Goal: Information Seeking & Learning: Learn about a topic

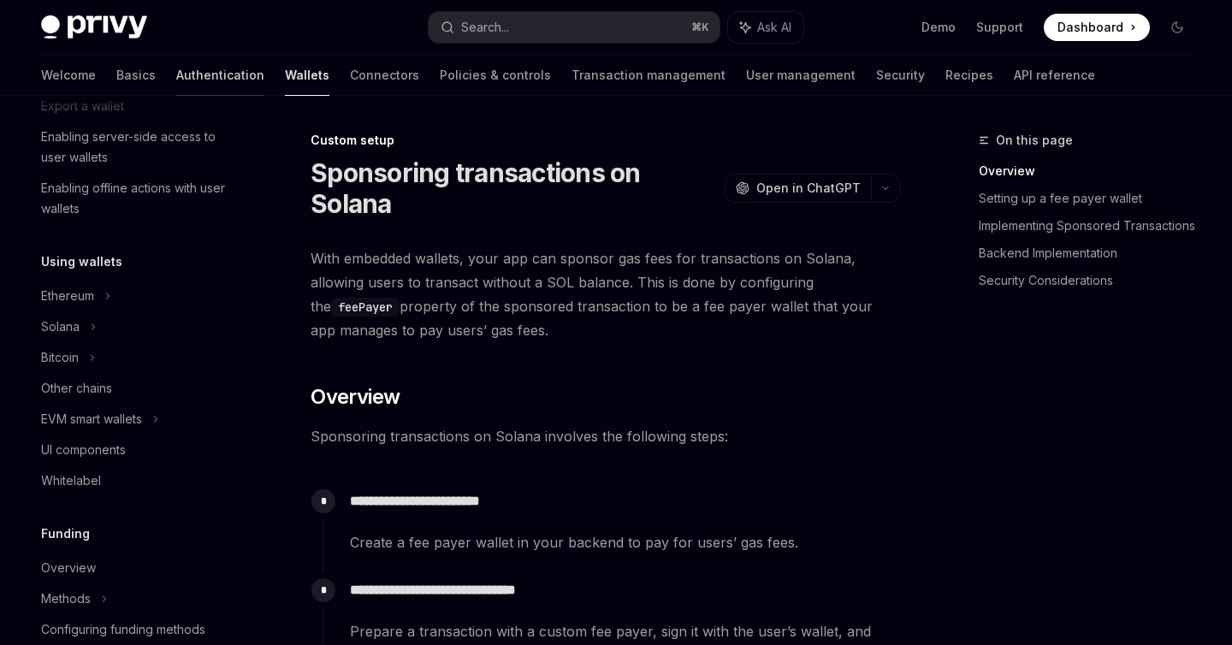
click at [176, 82] on link "Authentication" at bounding box center [220, 75] width 88 height 41
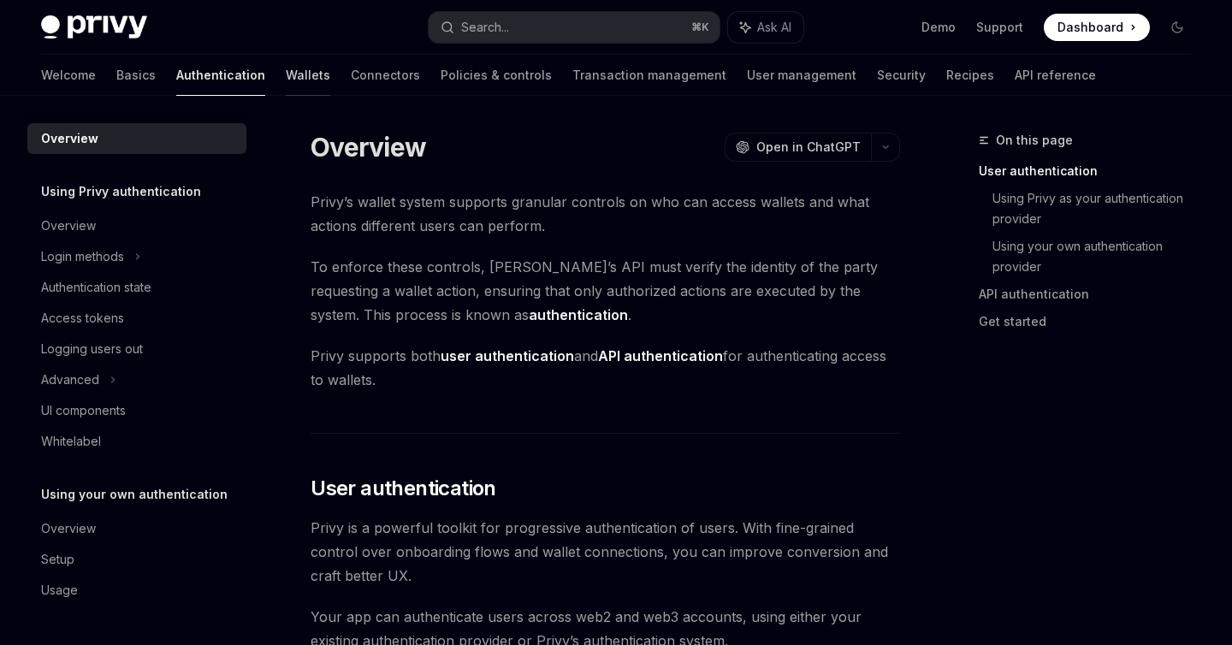
click at [286, 86] on link "Wallets" at bounding box center [308, 75] width 44 height 41
type textarea "*"
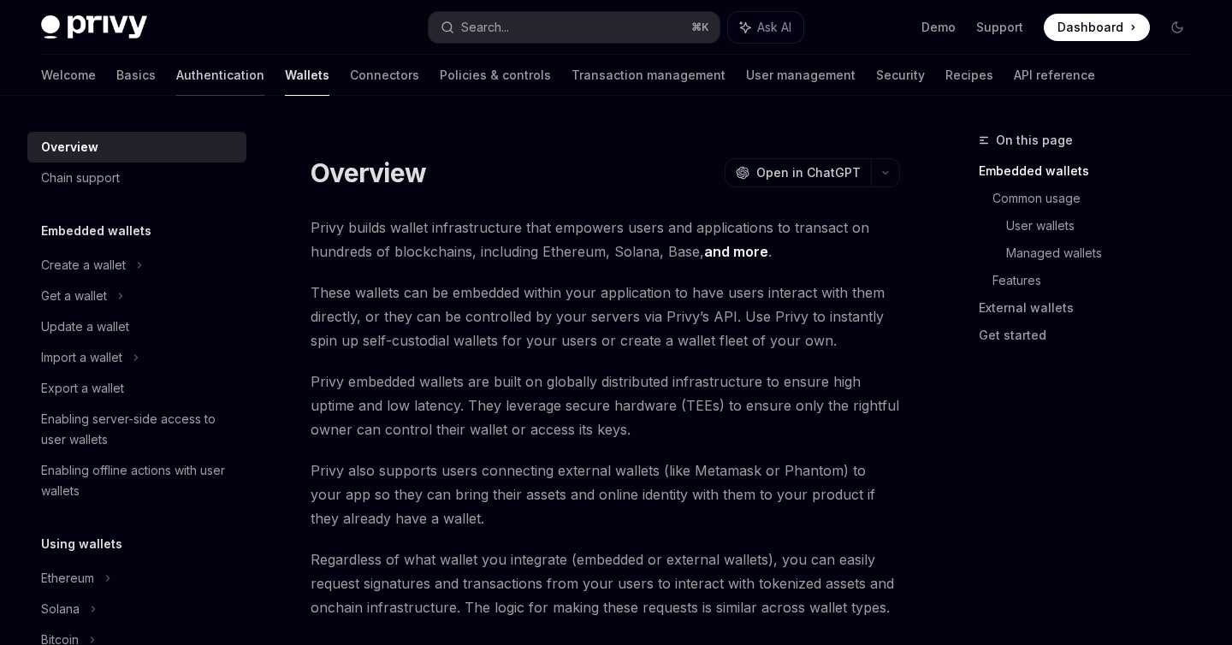
click at [176, 81] on link "Authentication" at bounding box center [220, 75] width 88 height 41
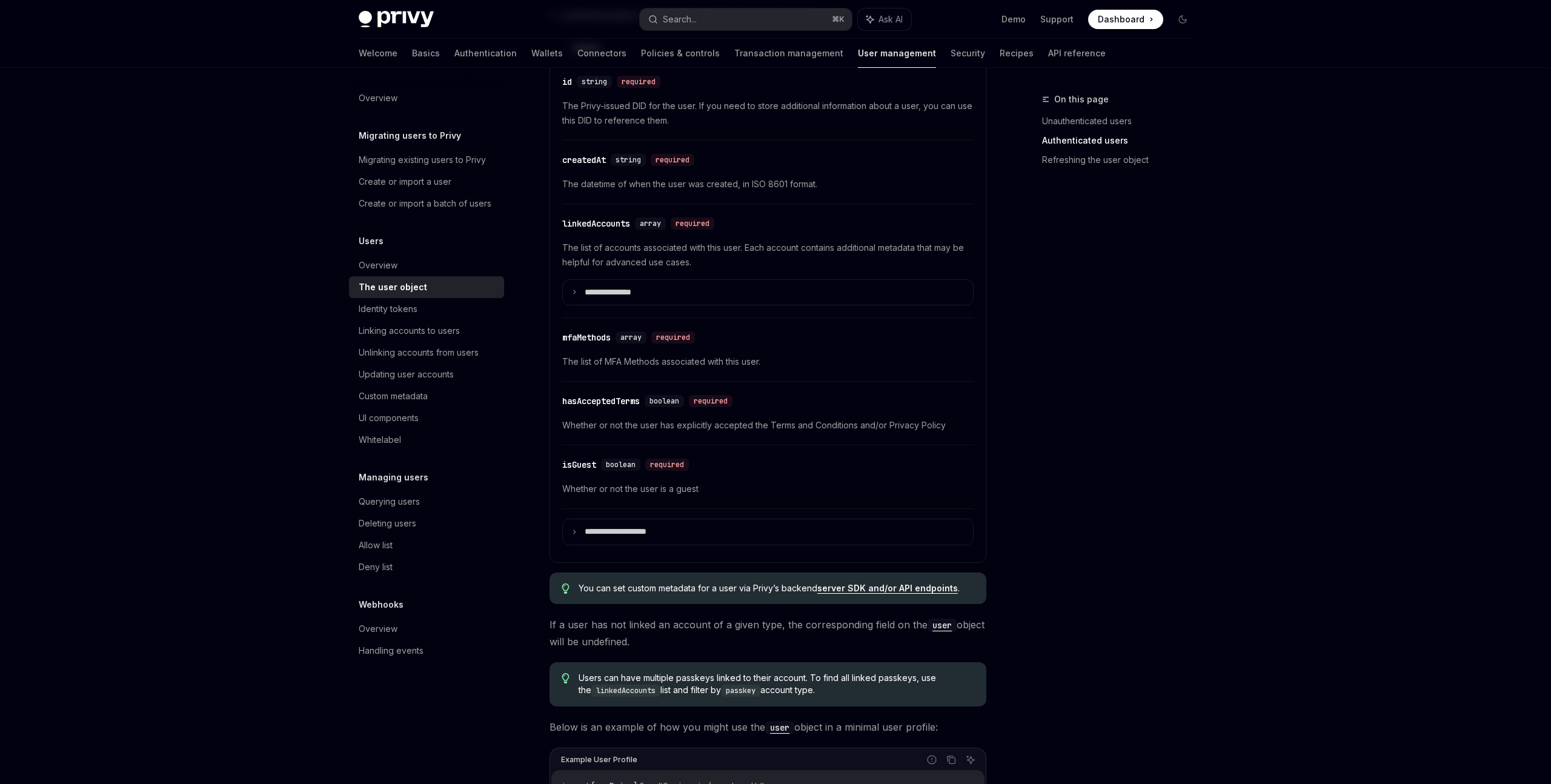
scroll to position [499, 0]
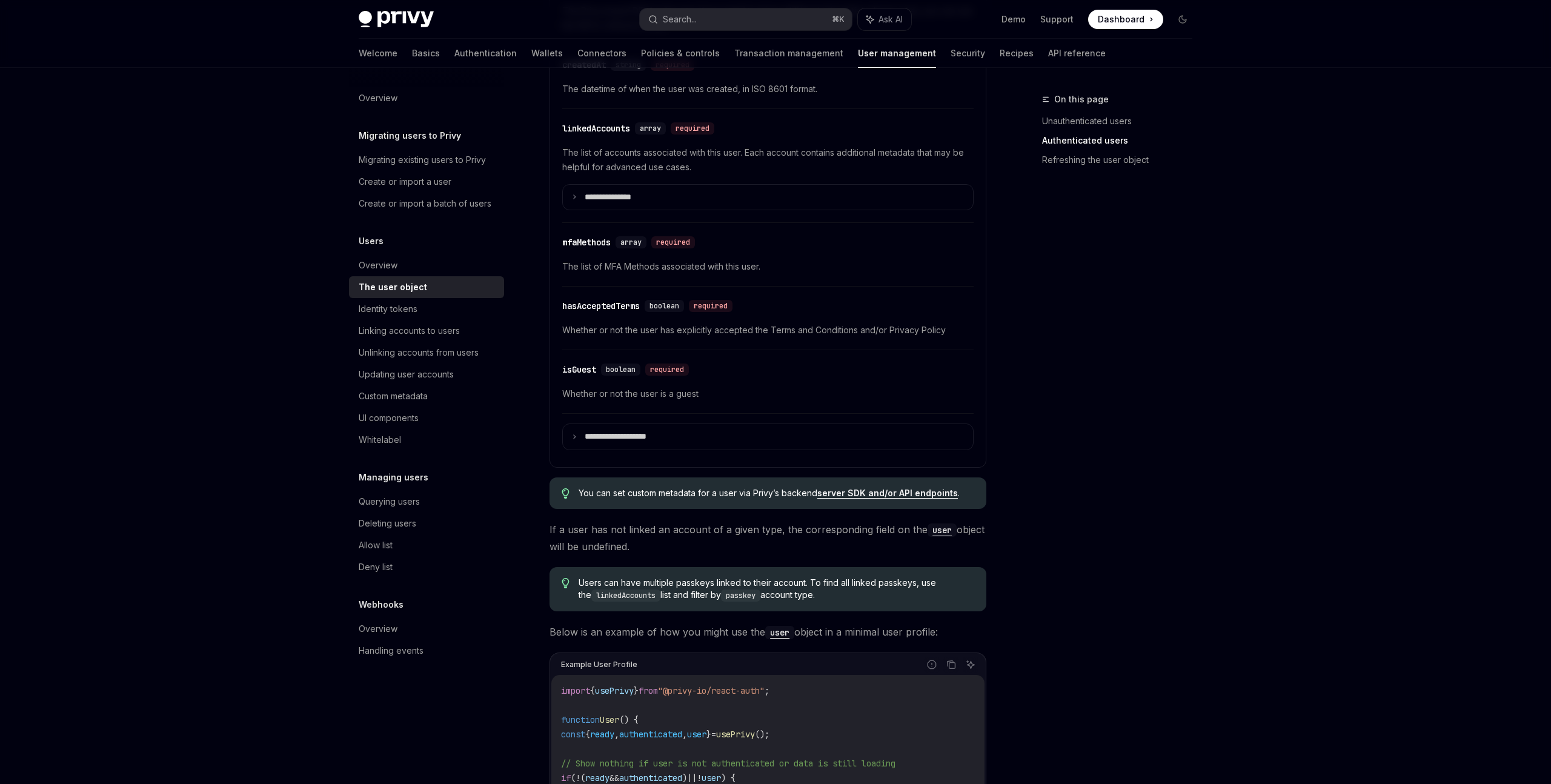
click at [1075, 133] on link "Authenticated users" at bounding box center [1122, 140] width 160 height 19
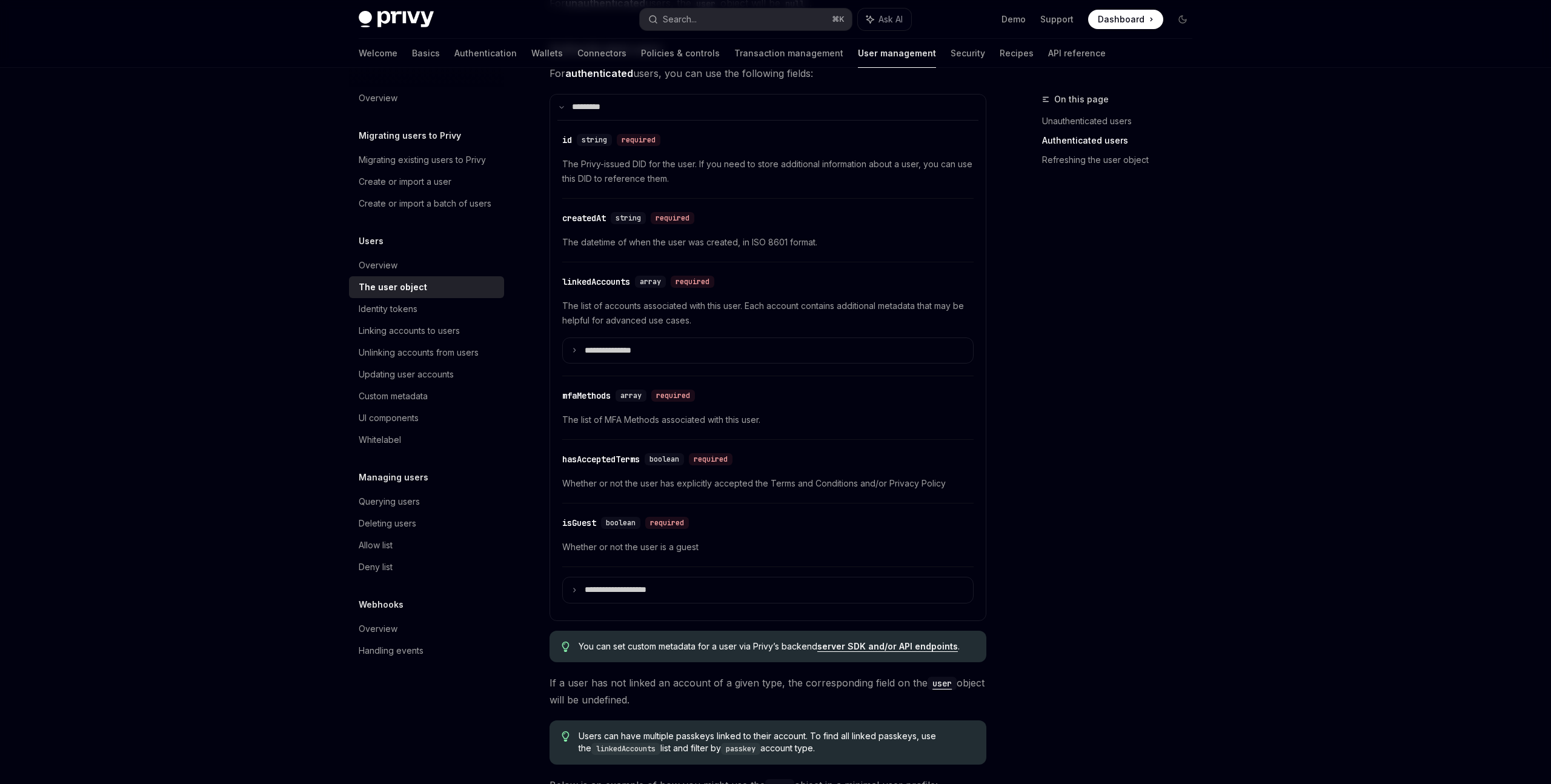
scroll to position [295, 0]
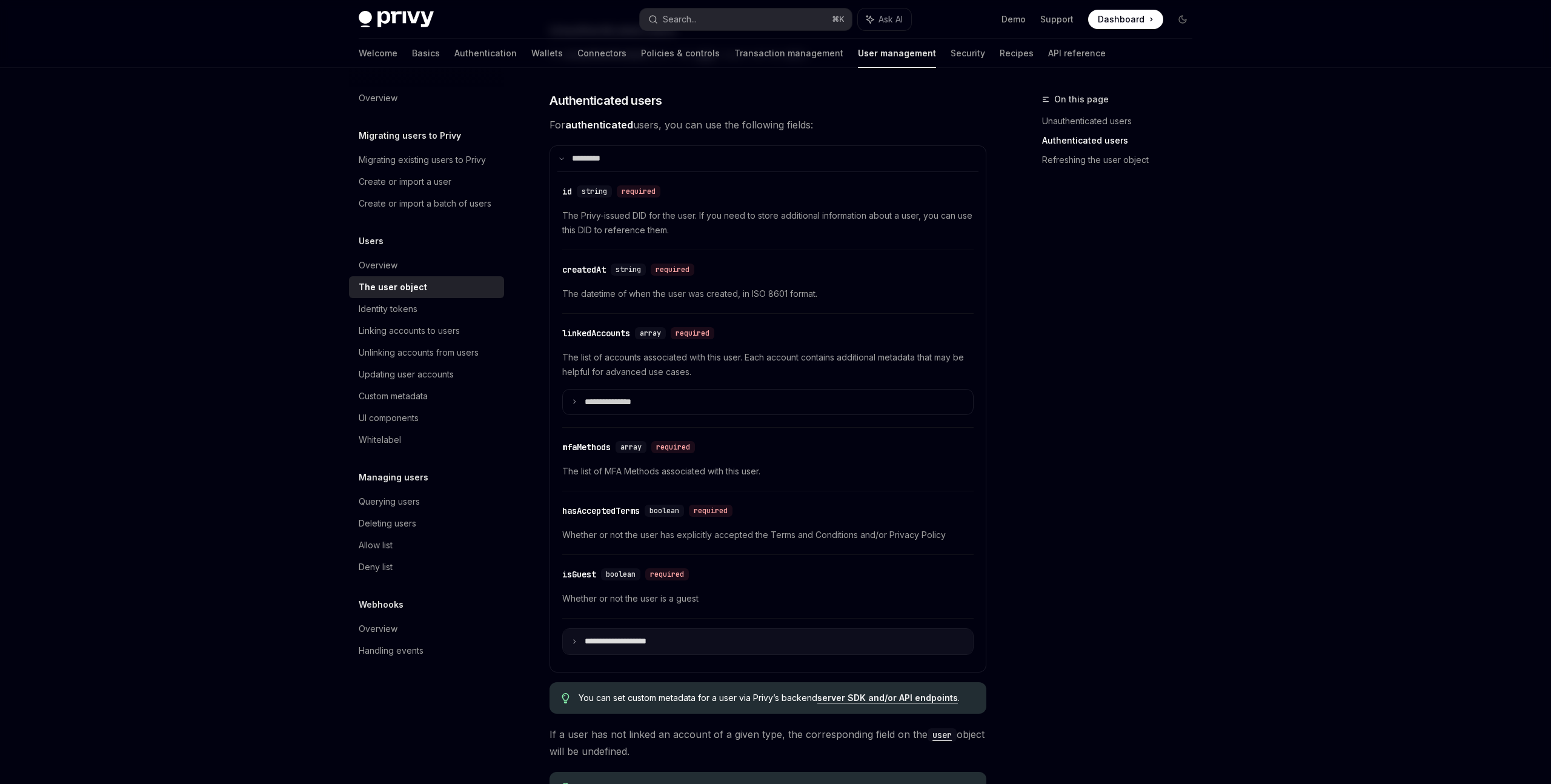
click at [659, 639] on p "**********" at bounding box center [625, 641] width 82 height 11
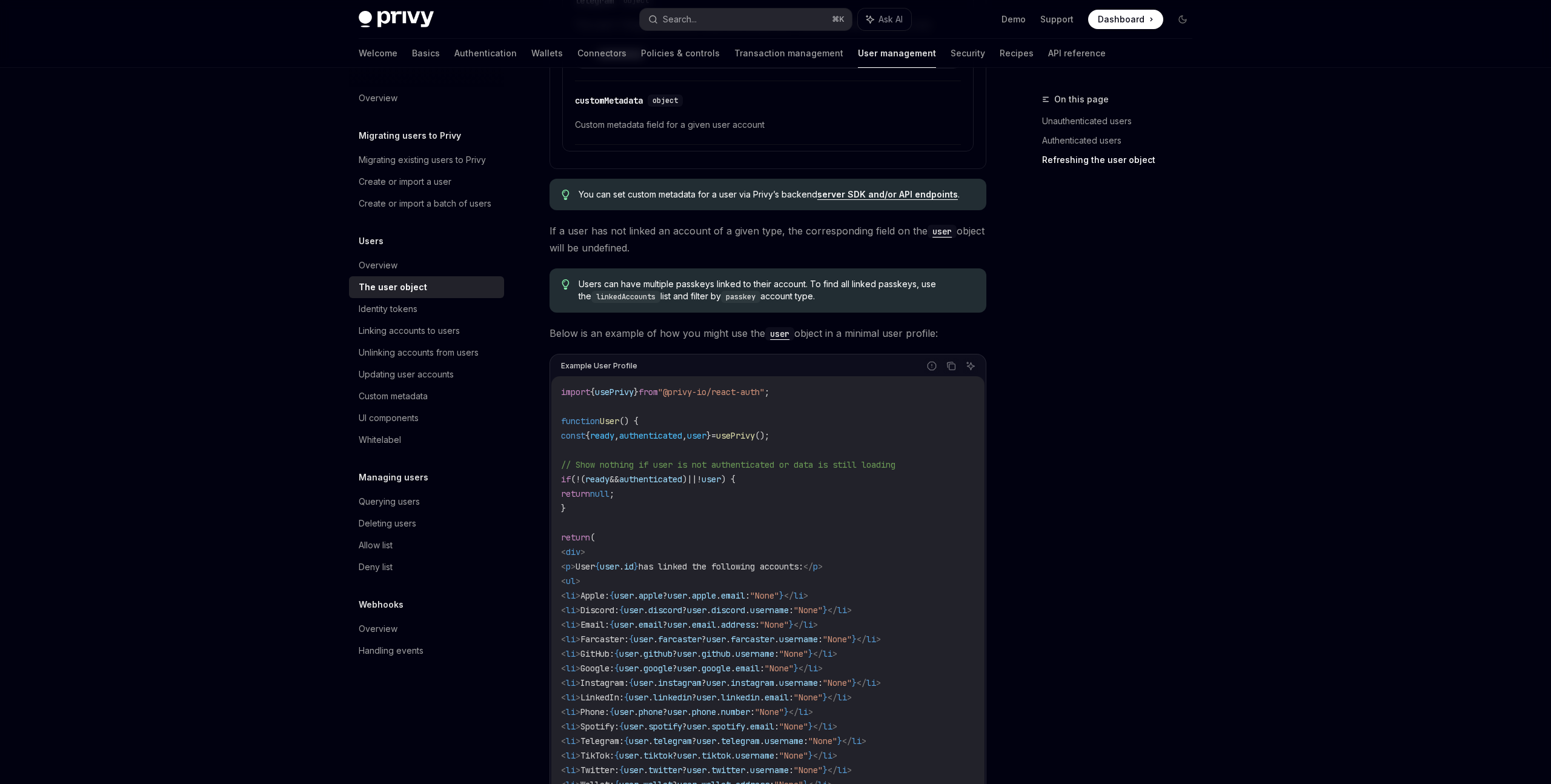
scroll to position [2342, 0]
click at [414, 94] on div "Overview" at bounding box center [427, 98] width 138 height 15
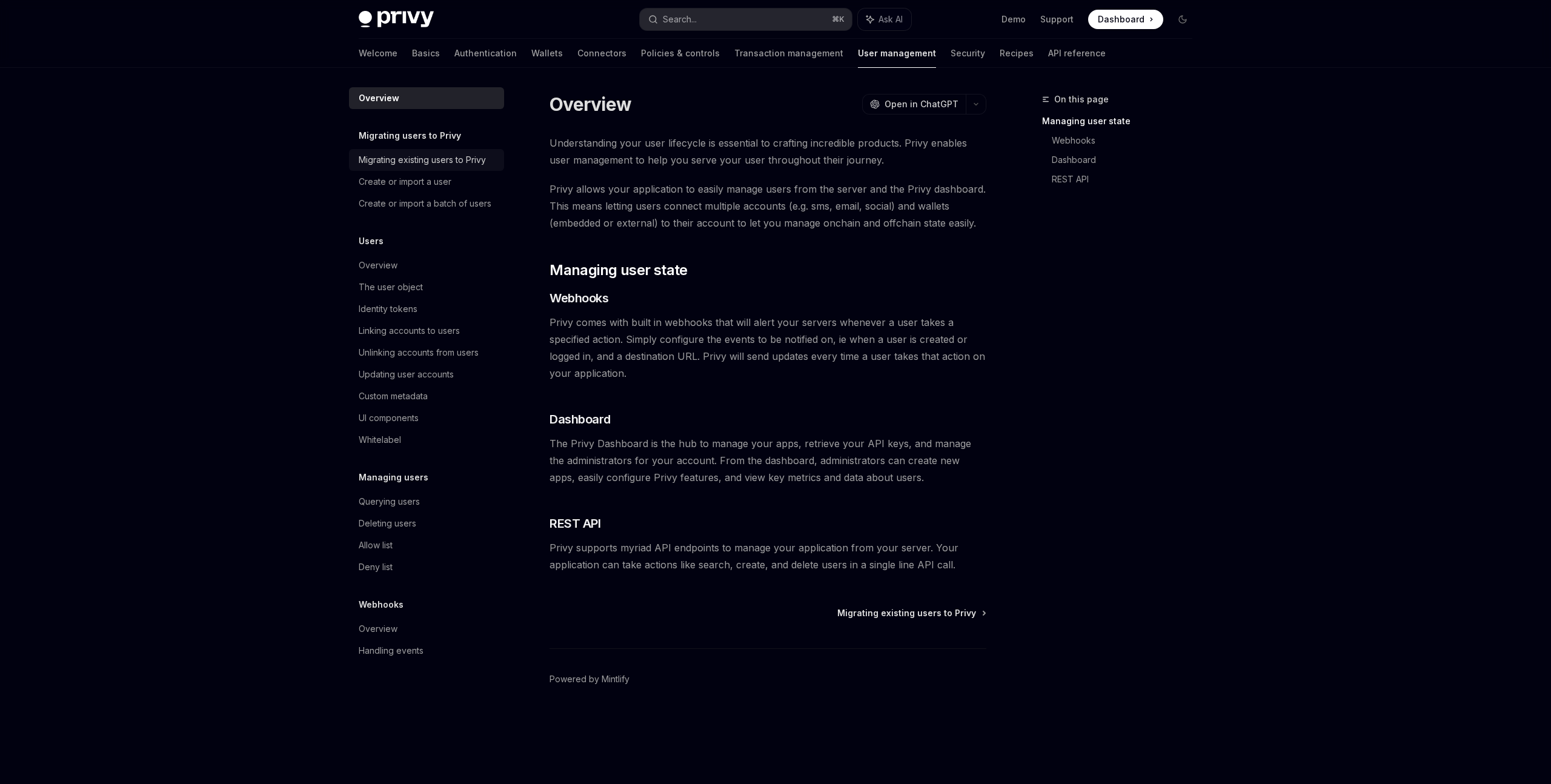
click at [469, 159] on div "Migrating existing users to Privy" at bounding box center [422, 160] width 127 height 15
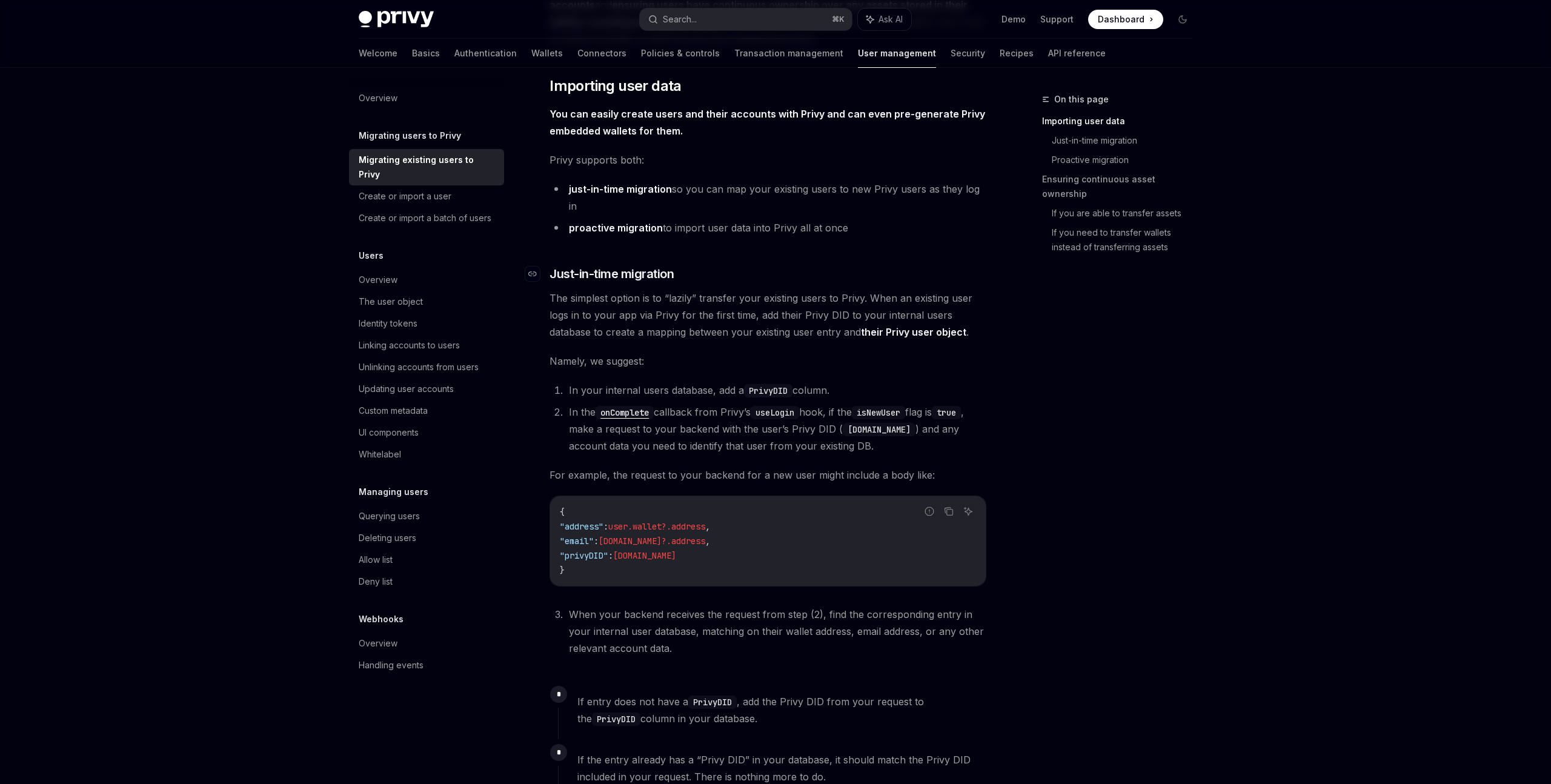
scroll to position [220, 0]
click at [396, 189] on div "Create or import a user" at bounding box center [404, 196] width 93 height 15
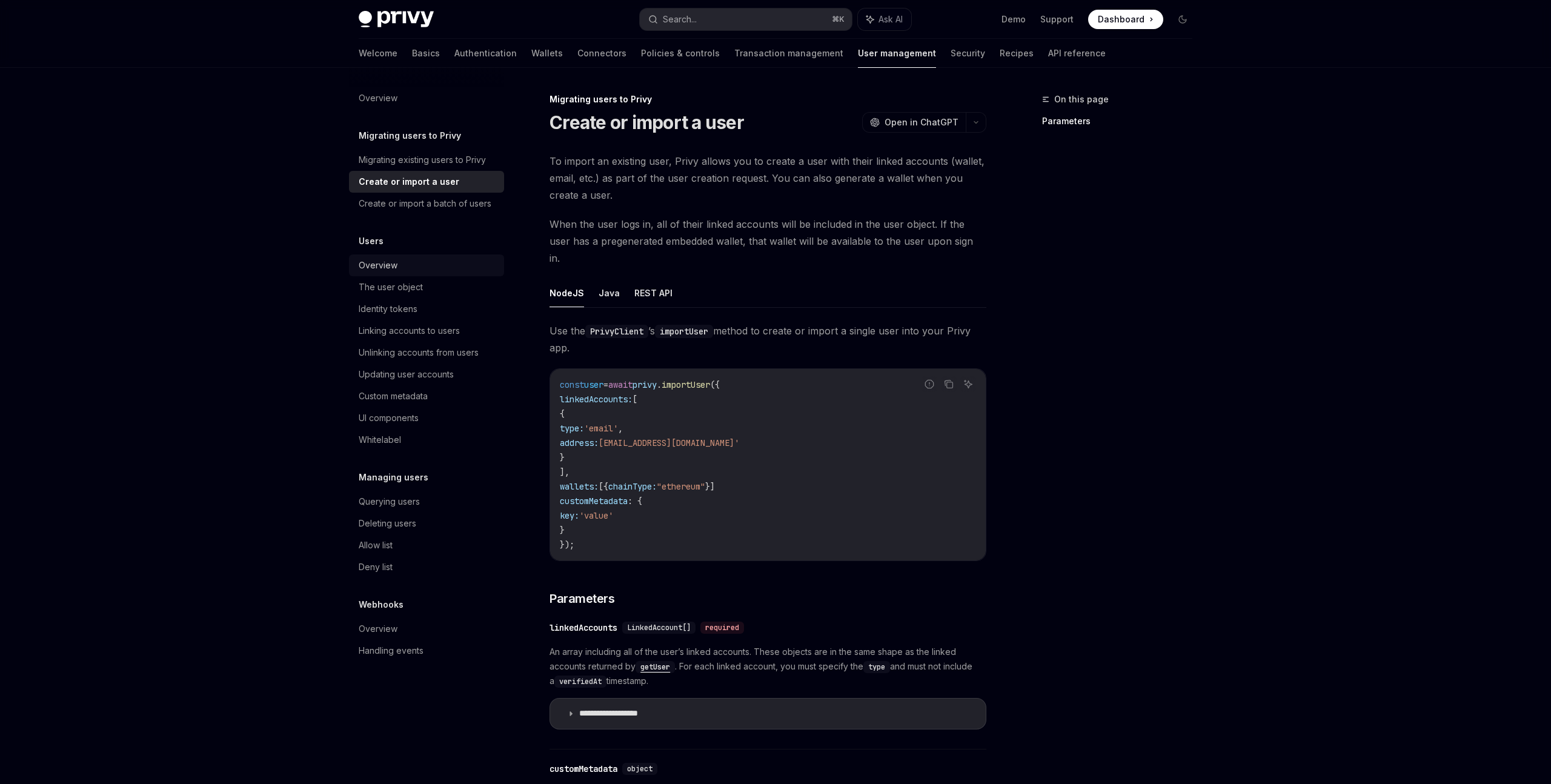
click at [384, 262] on div "Overview" at bounding box center [377, 265] width 39 height 15
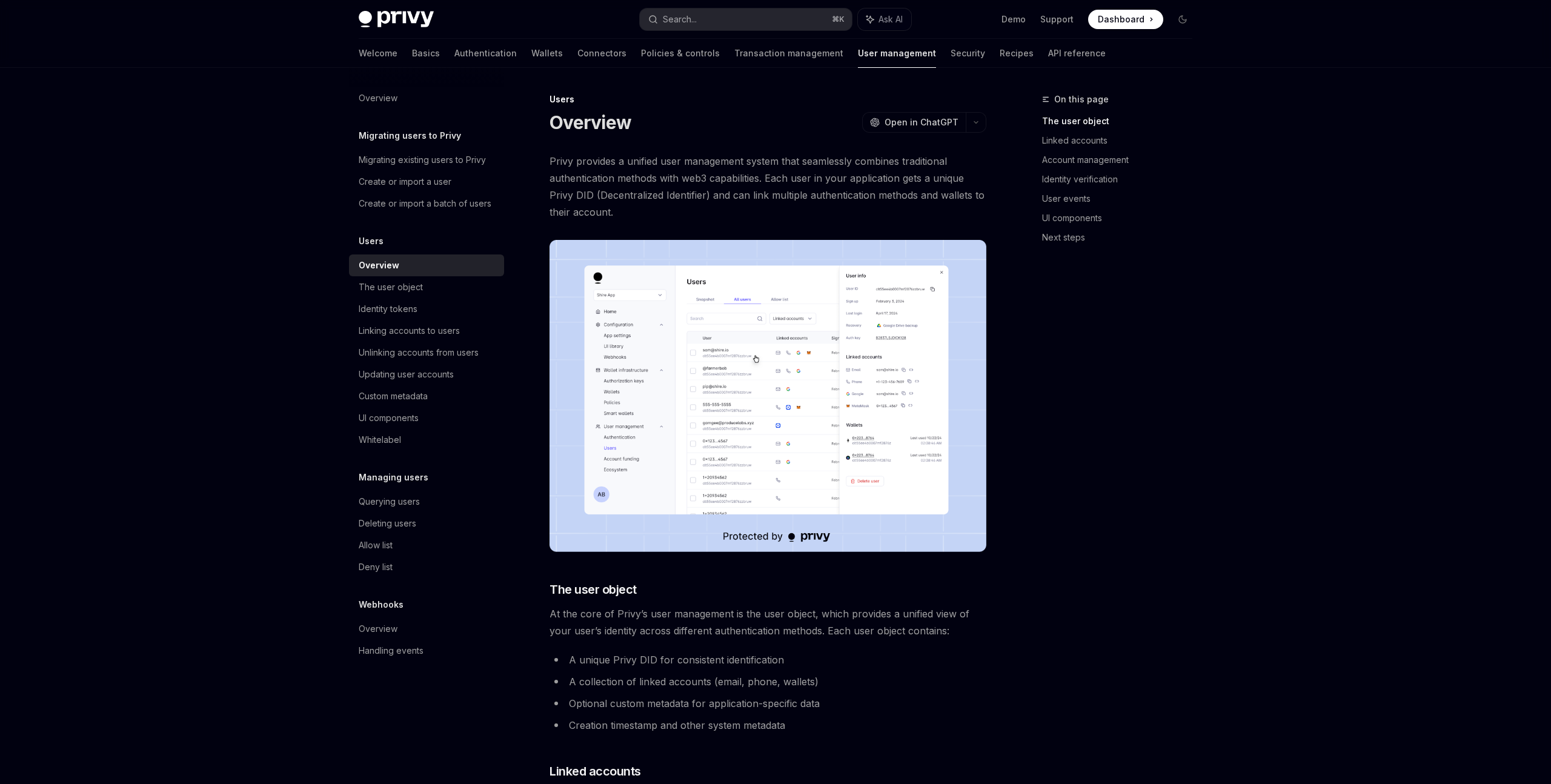
click at [694, 336] on img at bounding box center [768, 396] width 437 height 312
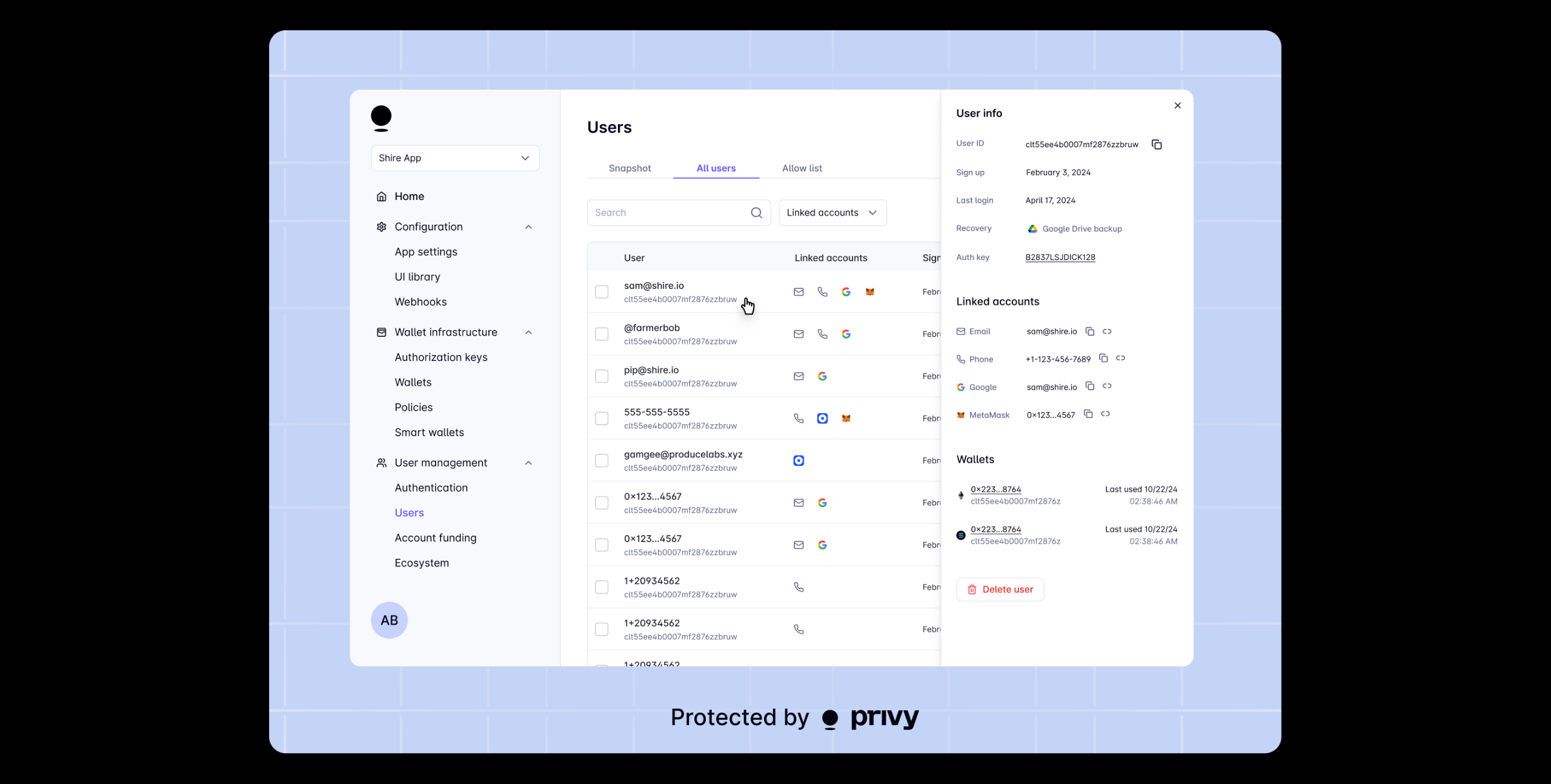
click at [101, 225] on div at bounding box center [776, 392] width 1551 height 784
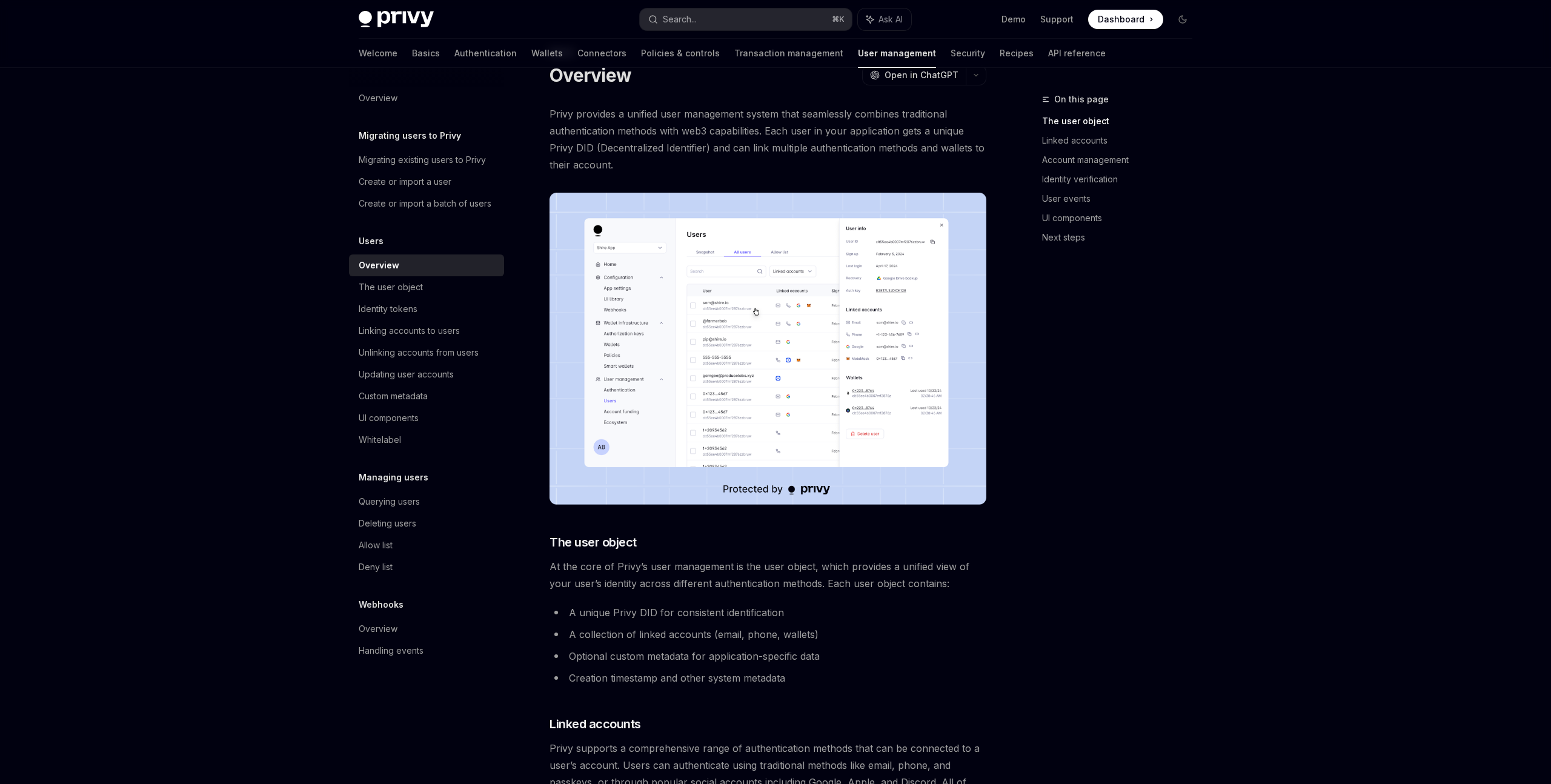
scroll to position [48, 0]
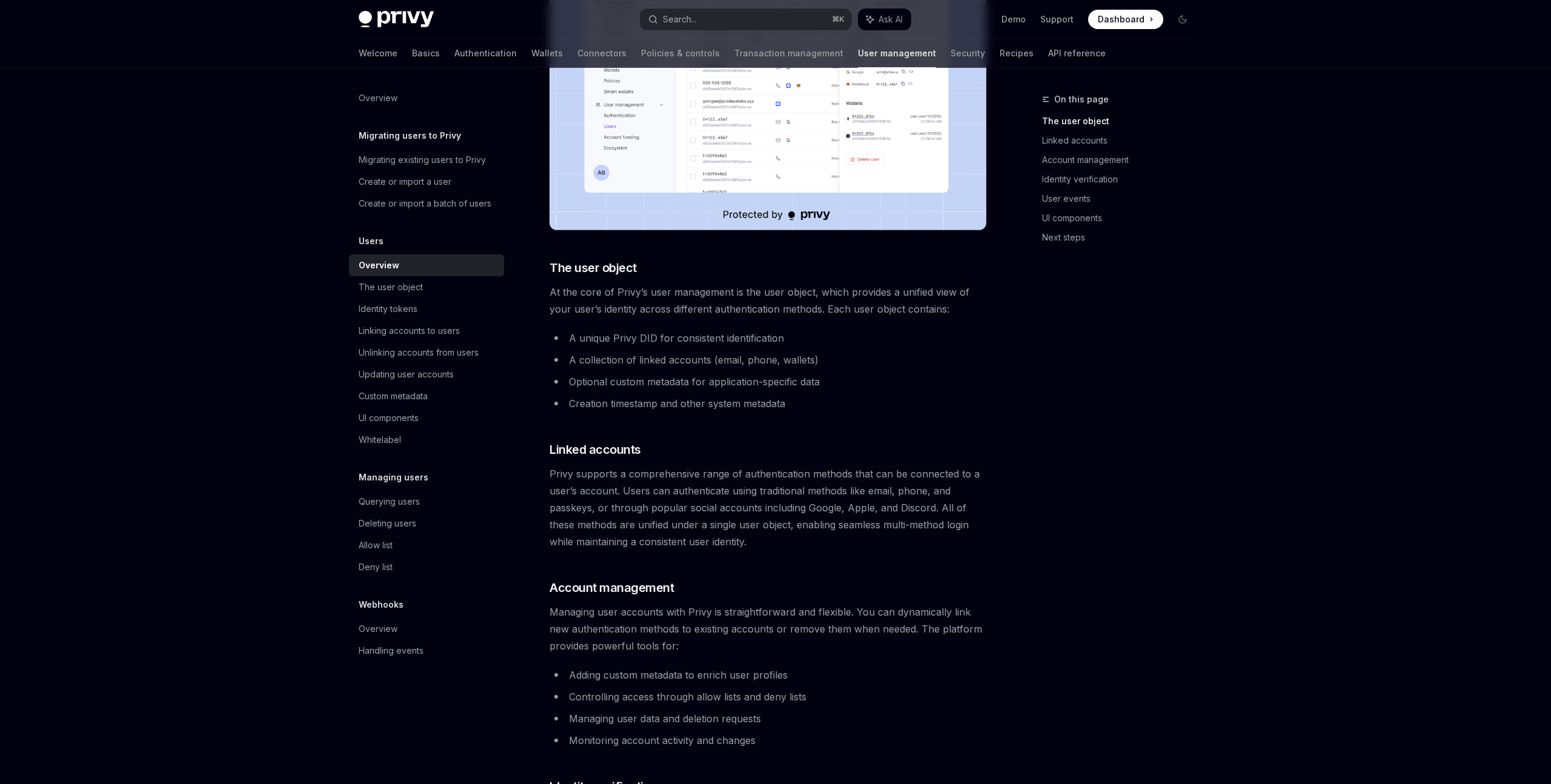
scroll to position [322, 0]
type textarea "*"
